Goal: Information Seeking & Learning: Learn about a topic

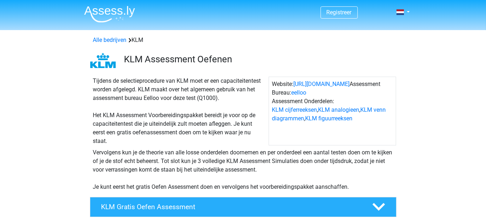
click at [129, 18] on img at bounding box center [109, 14] width 51 height 17
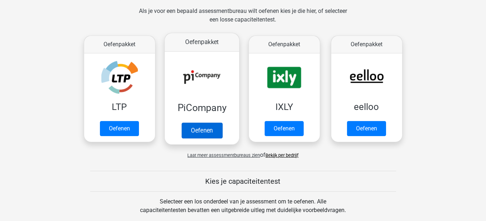
scroll to position [107, 0]
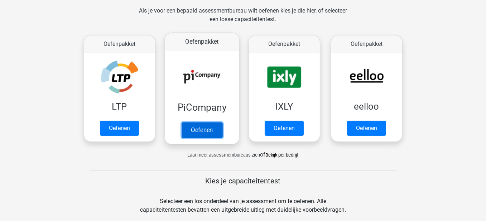
click at [199, 125] on link "Oefenen" at bounding box center [201, 130] width 41 height 16
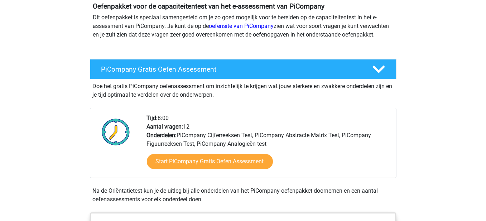
scroll to position [107, 0]
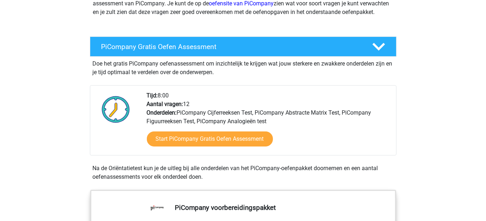
click at [220, 77] on div "Doe het gratis PiCompany oefenassessment om inzichtelijk te krijgen wat jouw st…" at bounding box center [243, 67] width 307 height 20
click at [248, 51] on h4 "PiCompany Gratis Oefen Assessment" at bounding box center [230, 47] width 259 height 8
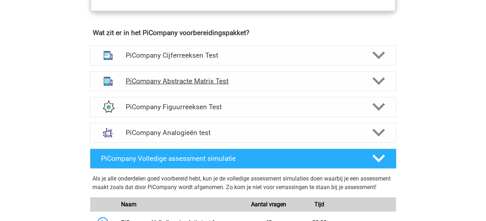
scroll to position [322, 0]
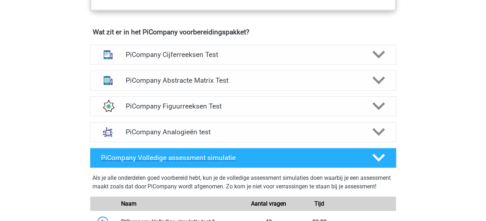
click at [318, 158] on div "PiCompany Volledige assessment simulatie" at bounding box center [243, 158] width 307 height 20
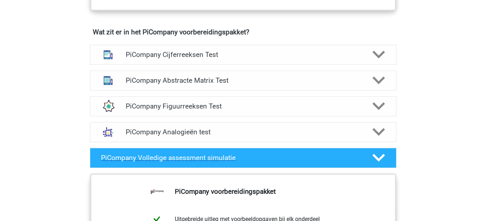
click at [239, 159] on div "PiCompany Volledige assessment simulatie" at bounding box center [243, 158] width 307 height 20
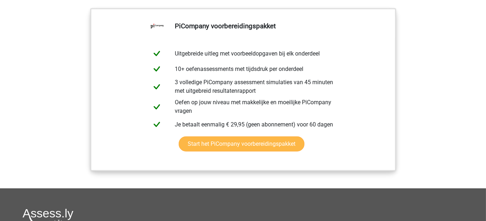
scroll to position [645, 0]
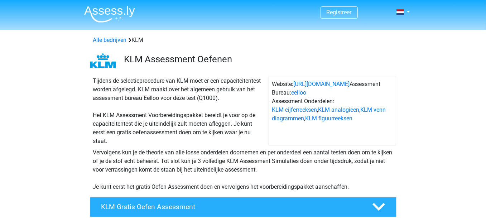
click at [116, 18] on img at bounding box center [109, 14] width 51 height 17
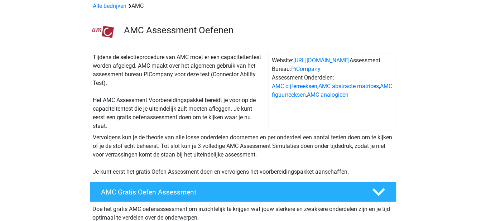
scroll to position [36, 0]
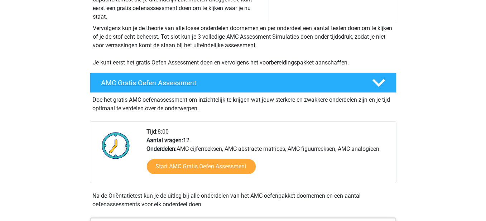
click at [232, 76] on div "AMC Gratis Oefen Assessment" at bounding box center [243, 83] width 307 height 20
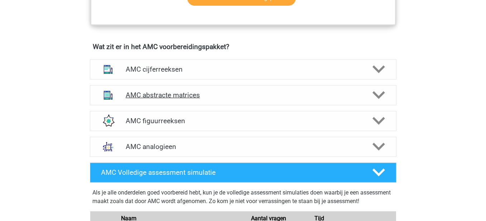
scroll to position [394, 0]
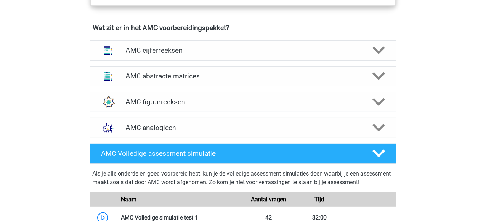
click at [226, 46] on h4 "AMC cijferreeksen" at bounding box center [243, 50] width 235 height 8
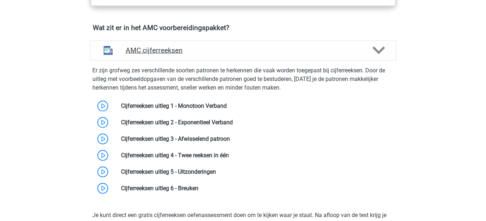
click at [226, 46] on h4 "AMC cijferreeksen" at bounding box center [243, 50] width 235 height 8
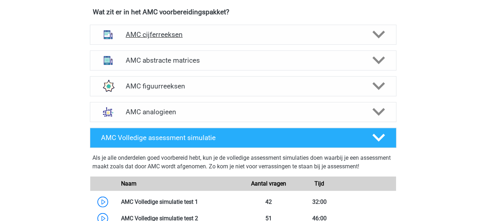
scroll to position [430, 0]
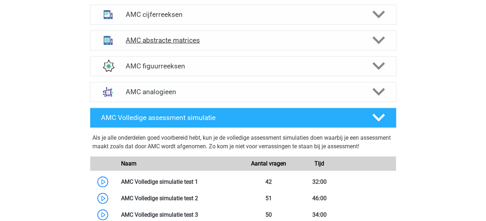
click at [221, 34] on div "AMC abstracte matrices" at bounding box center [243, 40] width 307 height 20
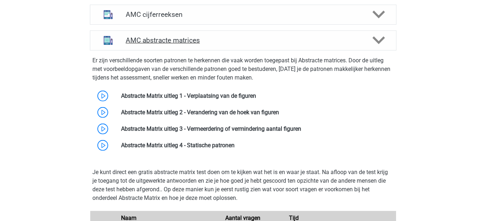
click at [220, 38] on h4 "AMC abstracte matrices" at bounding box center [243, 40] width 235 height 8
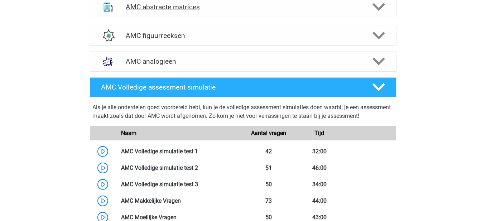
scroll to position [466, 0]
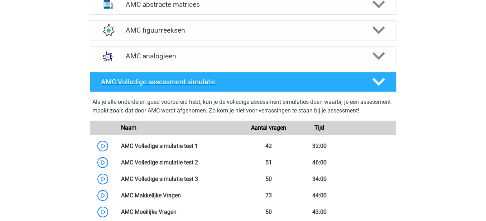
click at [269, 78] on h4 "AMC Volledige assessment simulatie" at bounding box center [230, 82] width 259 height 8
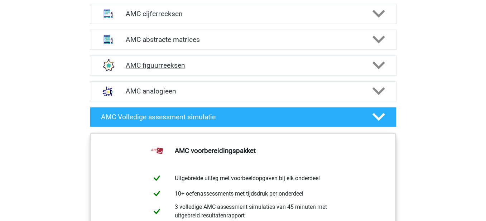
scroll to position [430, 0]
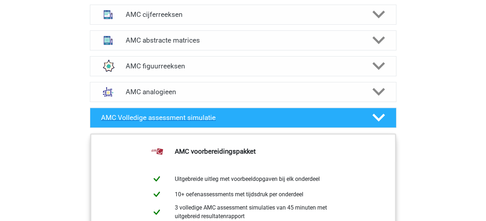
click at [226, 115] on h4 "AMC Volledige assessment simulatie" at bounding box center [230, 118] width 259 height 8
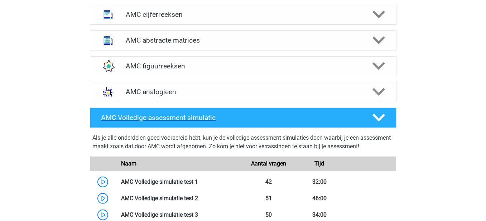
click at [231, 112] on div "AMC Volledige assessment simulatie" at bounding box center [243, 118] width 307 height 20
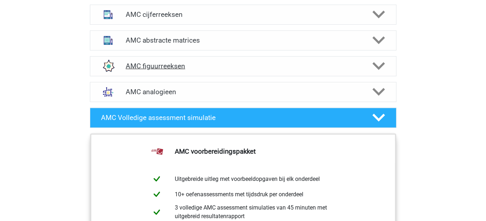
click at [219, 73] on div "AMC figuurreeksen" at bounding box center [243, 66] width 307 height 20
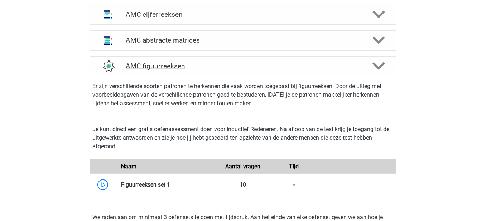
click at [219, 73] on div "AMC figuurreeksen" at bounding box center [243, 66] width 307 height 20
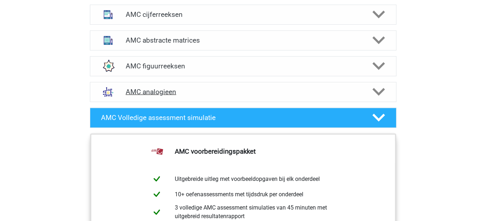
click at [213, 92] on h4 "AMC analogieen" at bounding box center [243, 92] width 235 height 8
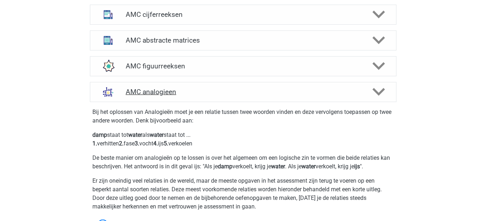
click at [213, 92] on h4 "AMC analogieen" at bounding box center [243, 92] width 235 height 8
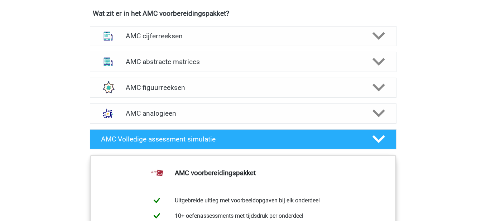
scroll to position [322, 0]
